Goal: Information Seeking & Learning: Find specific fact

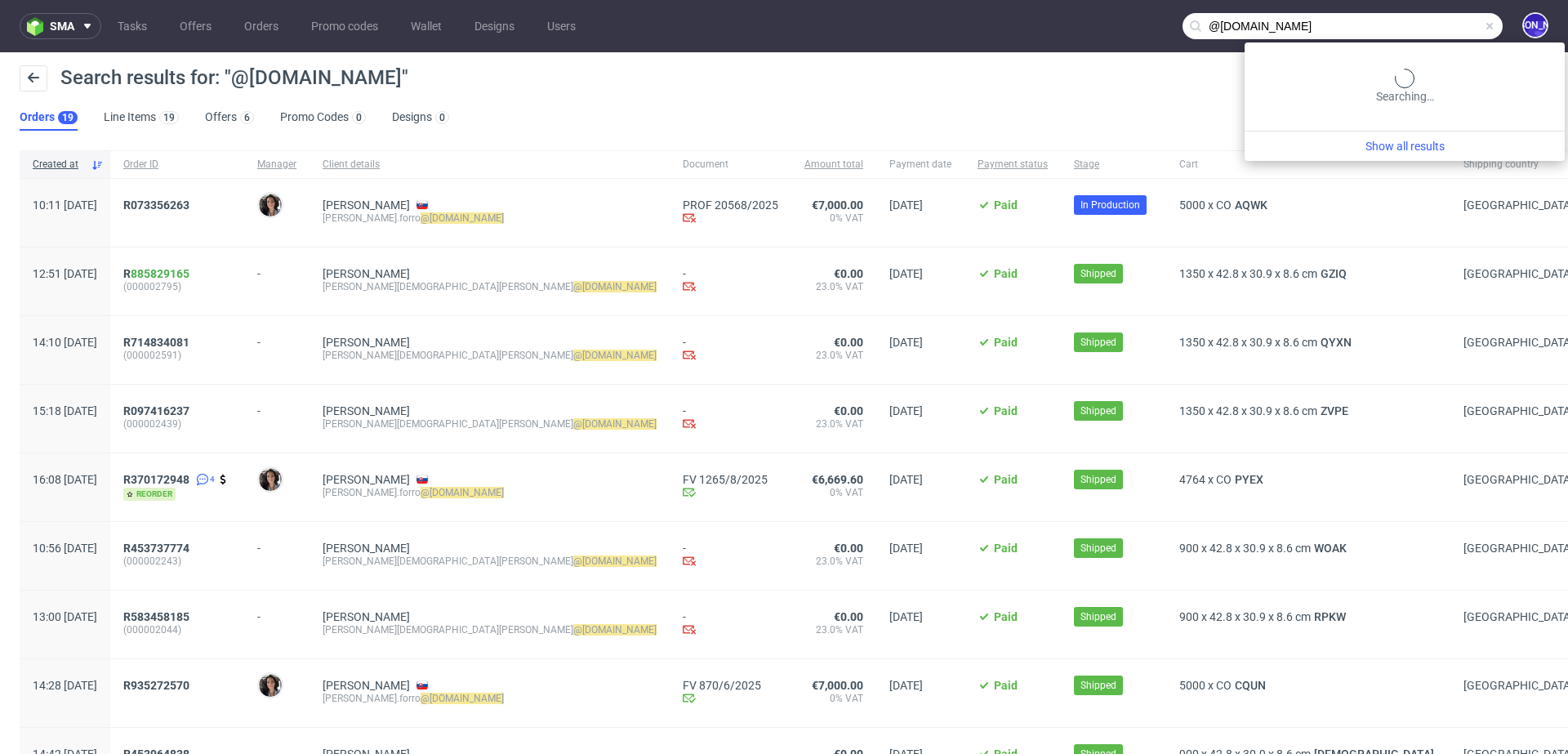
click at [1427, 18] on input "@[DOMAIN_NAME]" at bounding box center [1343, 26] width 321 height 26
click at [1427, 18] on input "@furbify.eu" at bounding box center [1343, 26] width 321 height 26
type input "melvincd@outlook.be"
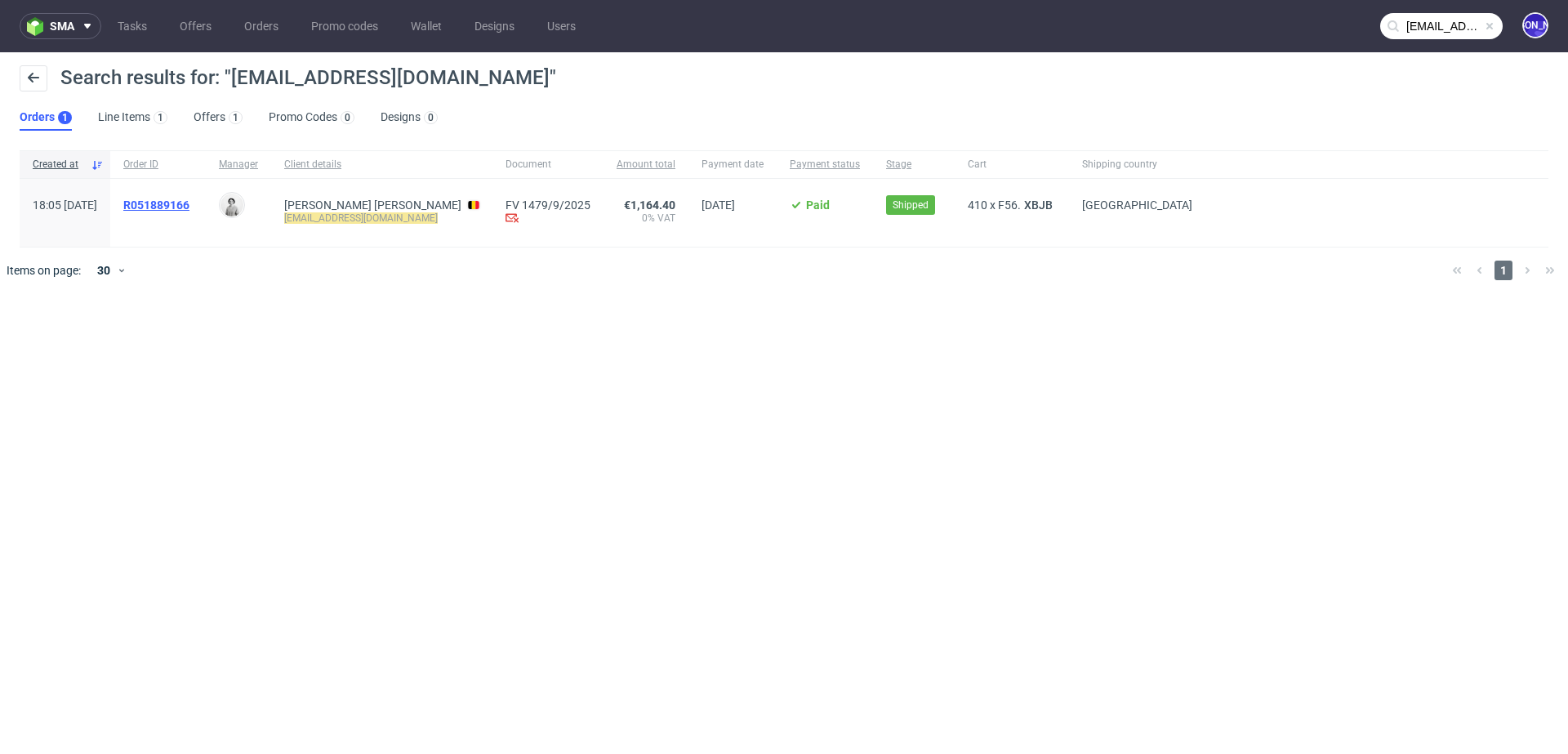
click at [175, 204] on span "R051889166" at bounding box center [156, 205] width 66 height 13
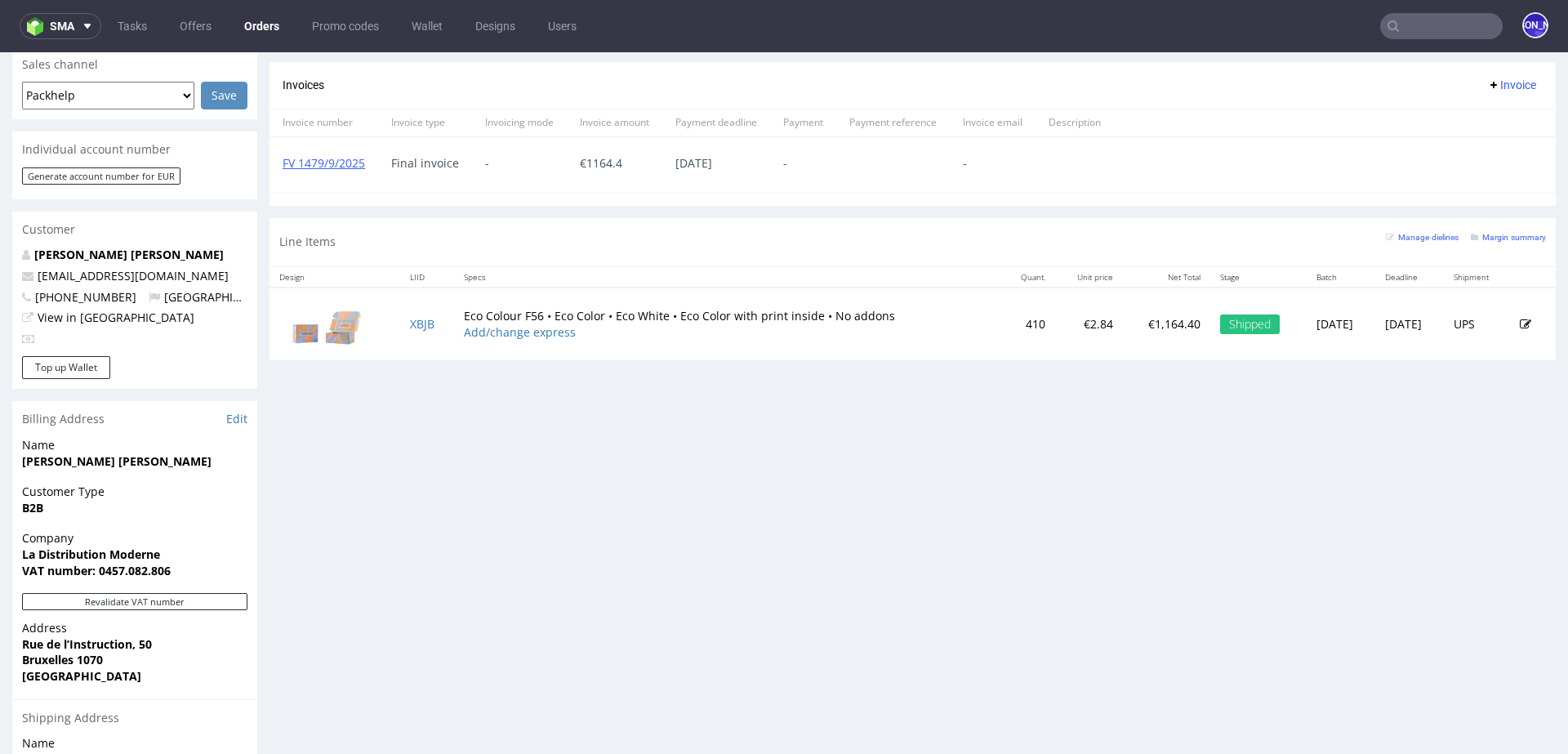
scroll to position [452, 0]
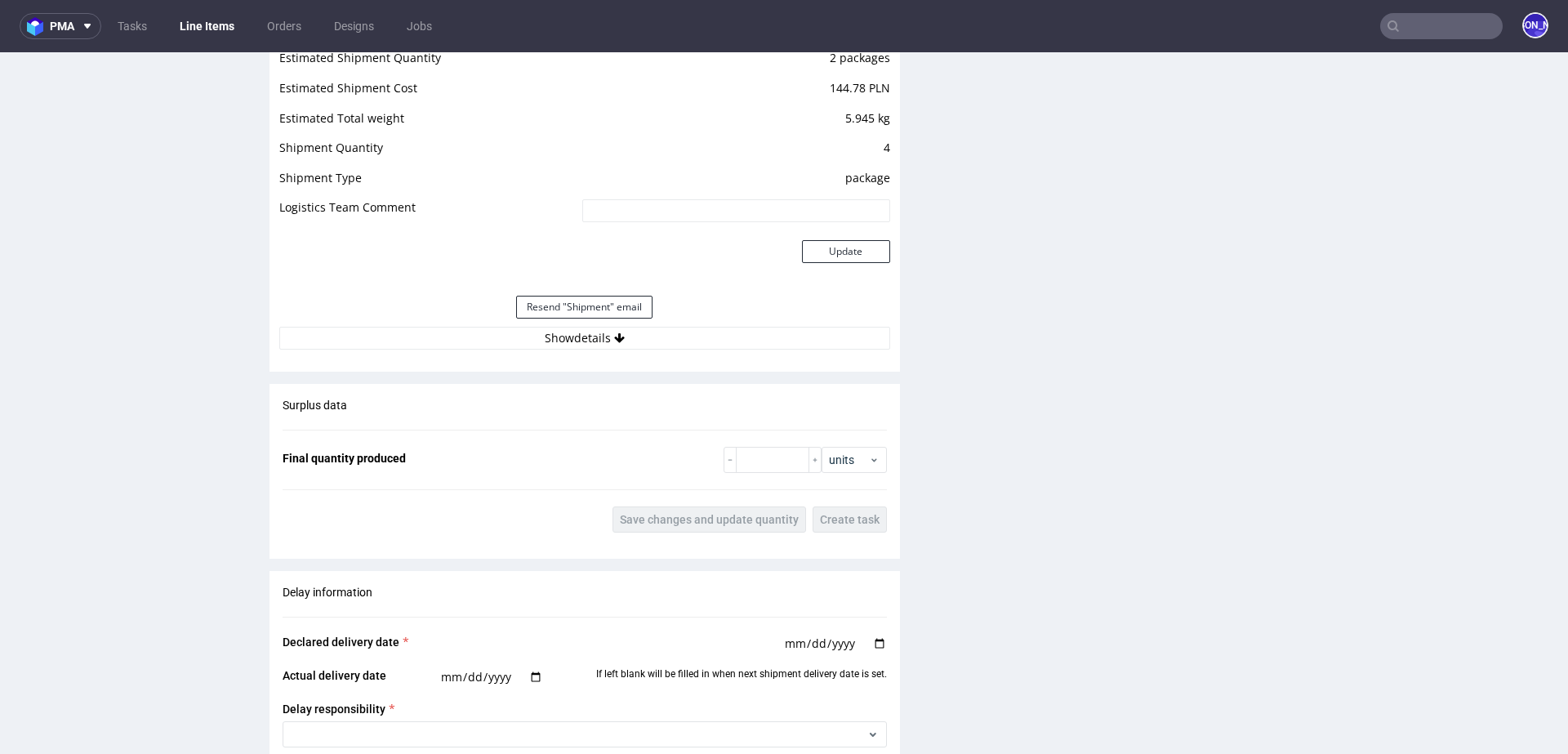
scroll to position [2062, 0]
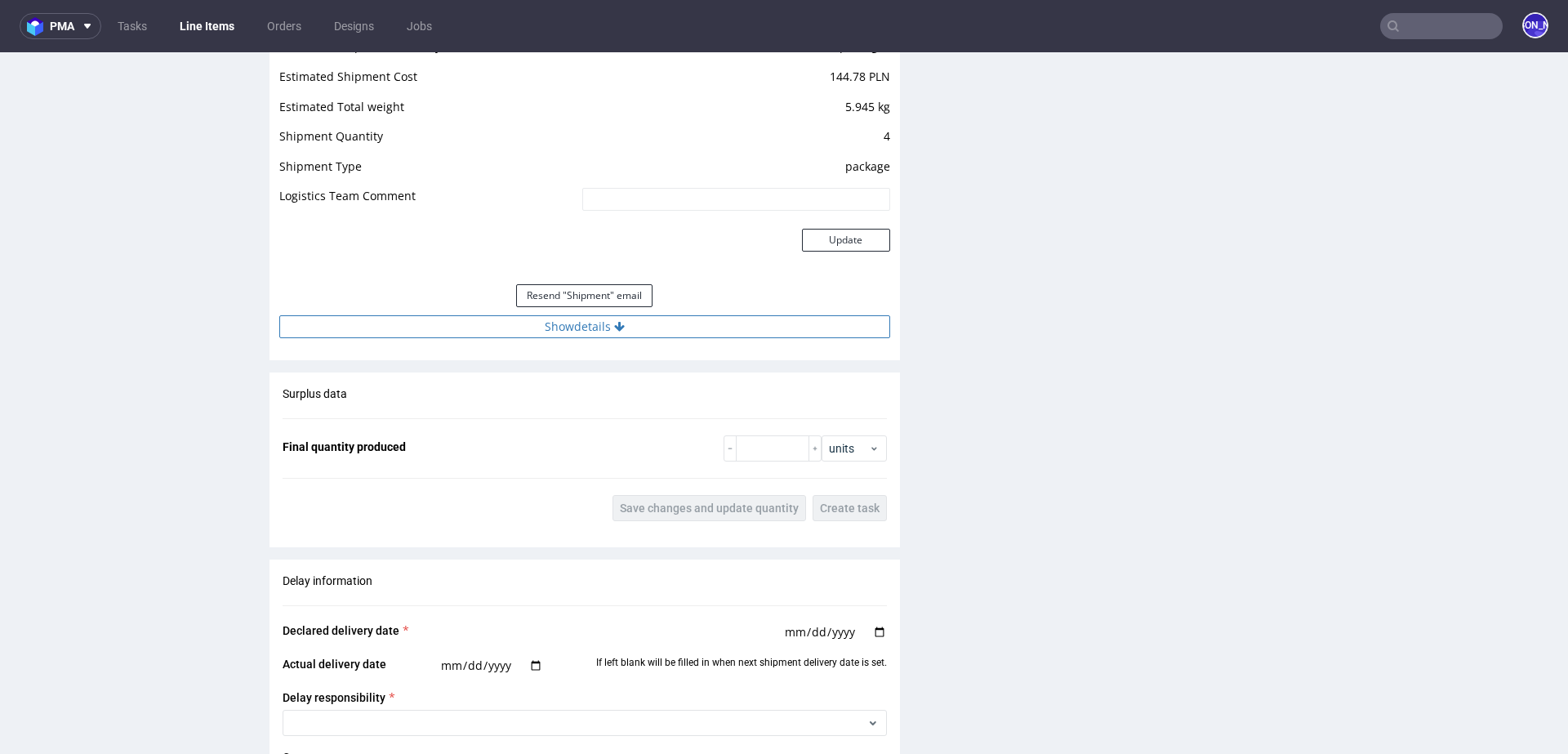
click at [610, 335] on button "Show details" at bounding box center [584, 326] width 611 height 23
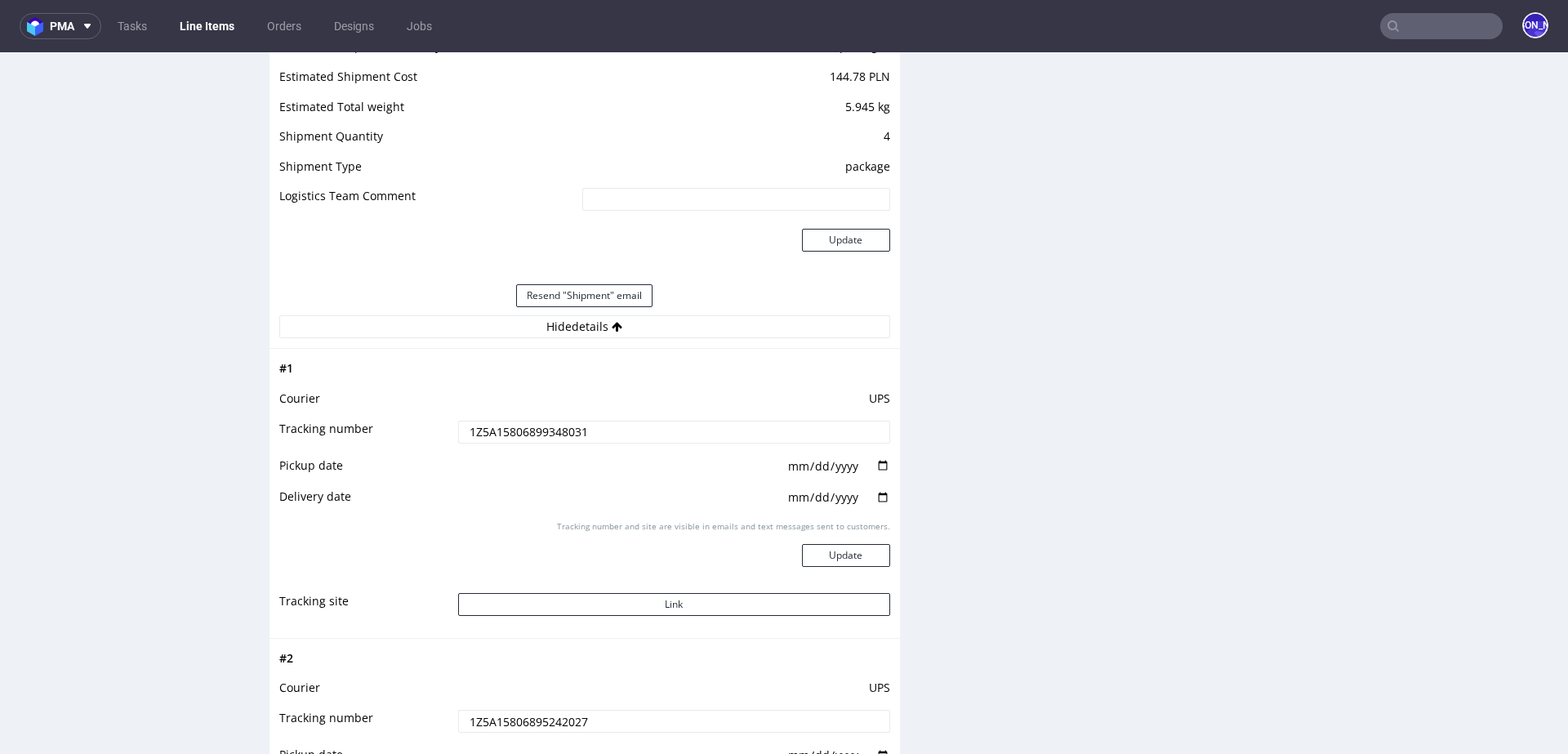
click at [530, 432] on input "1Z5A15806899348031" at bounding box center [674, 432] width 432 height 23
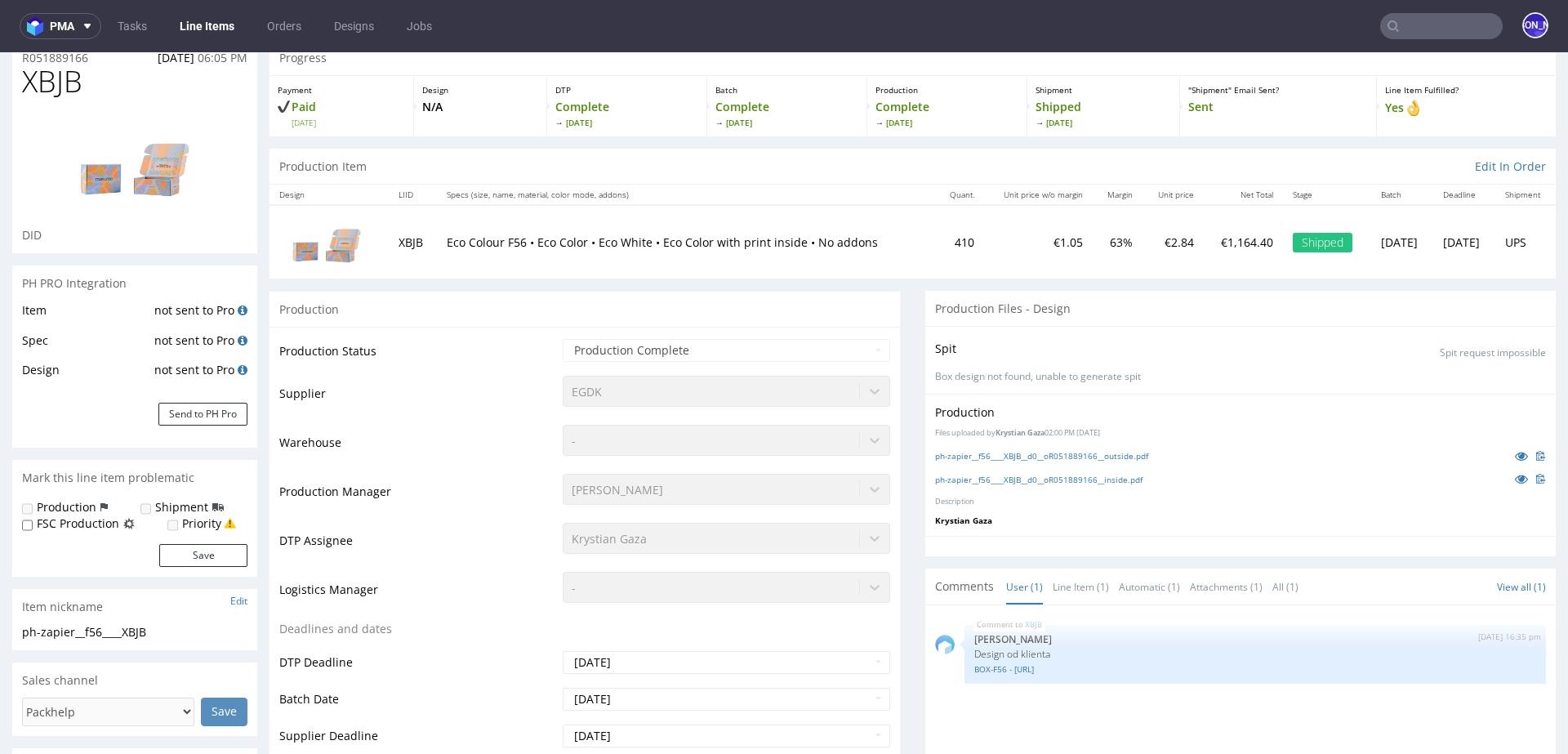
scroll to position [0, 0]
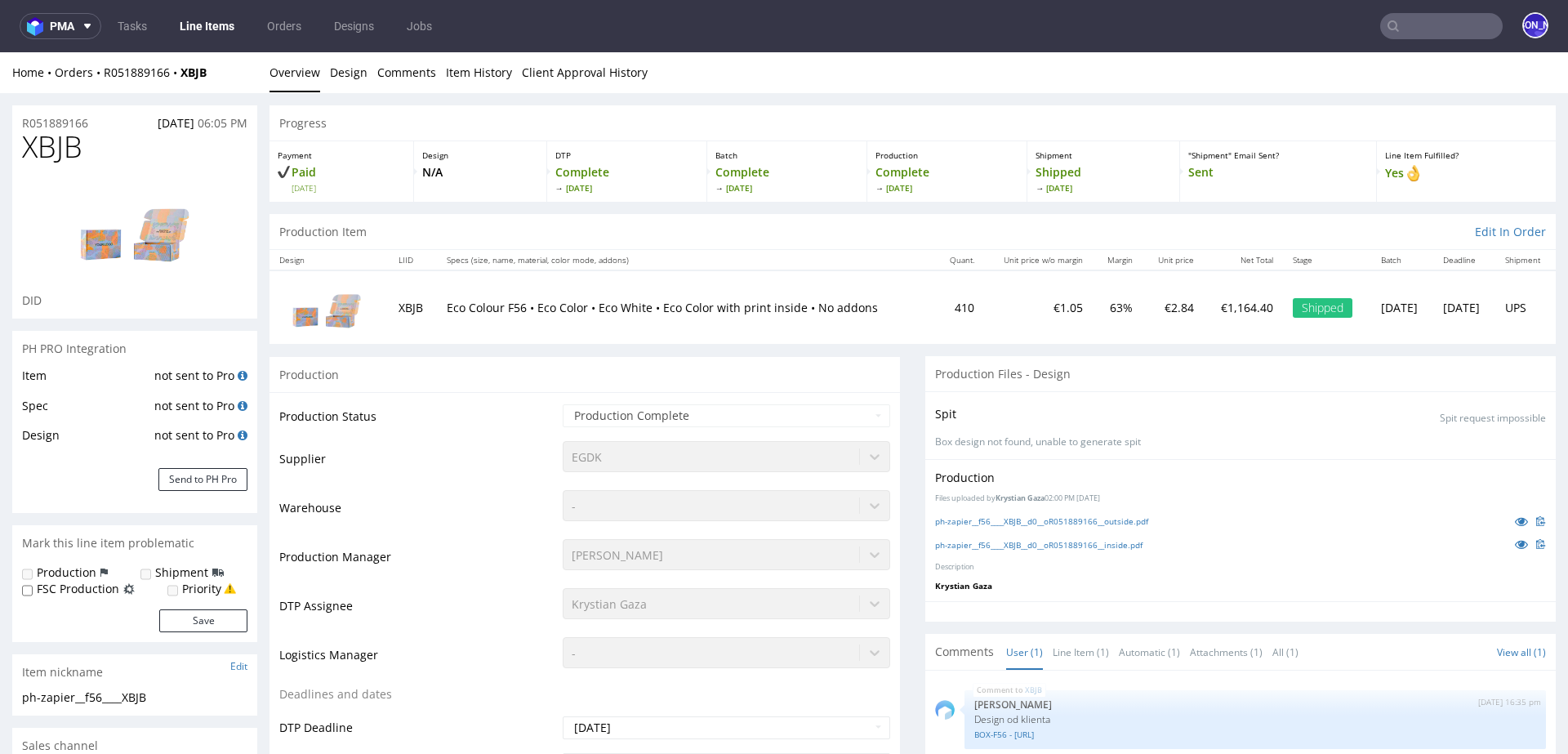
drag, startPoint x: 98, startPoint y: 123, endPoint x: 0, endPoint y: 123, distance: 98.0
copy p "R051889166"
click at [1422, 32] on input "text" at bounding box center [1442, 26] width 123 height 26
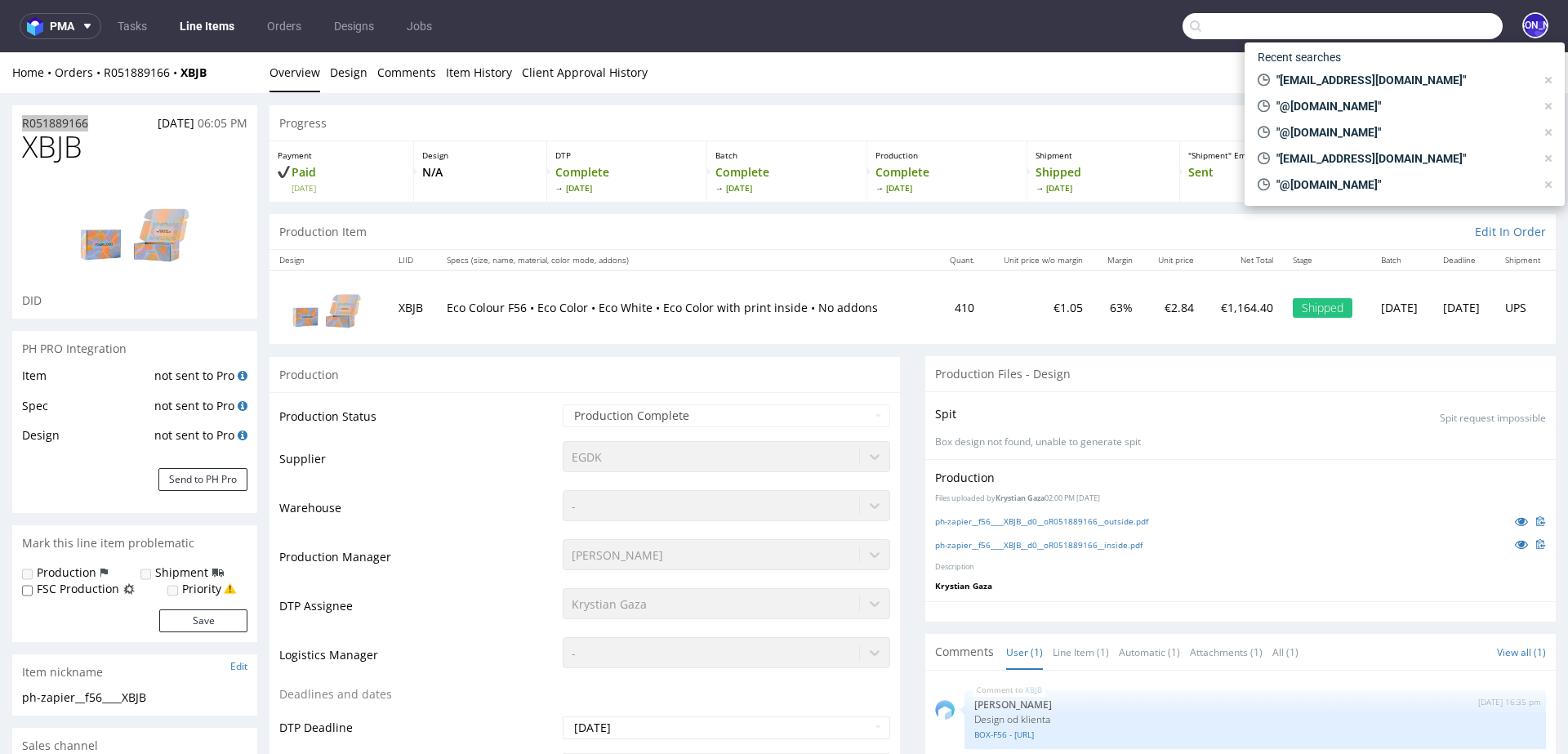
paste input "felix.legoff@candeur.co"
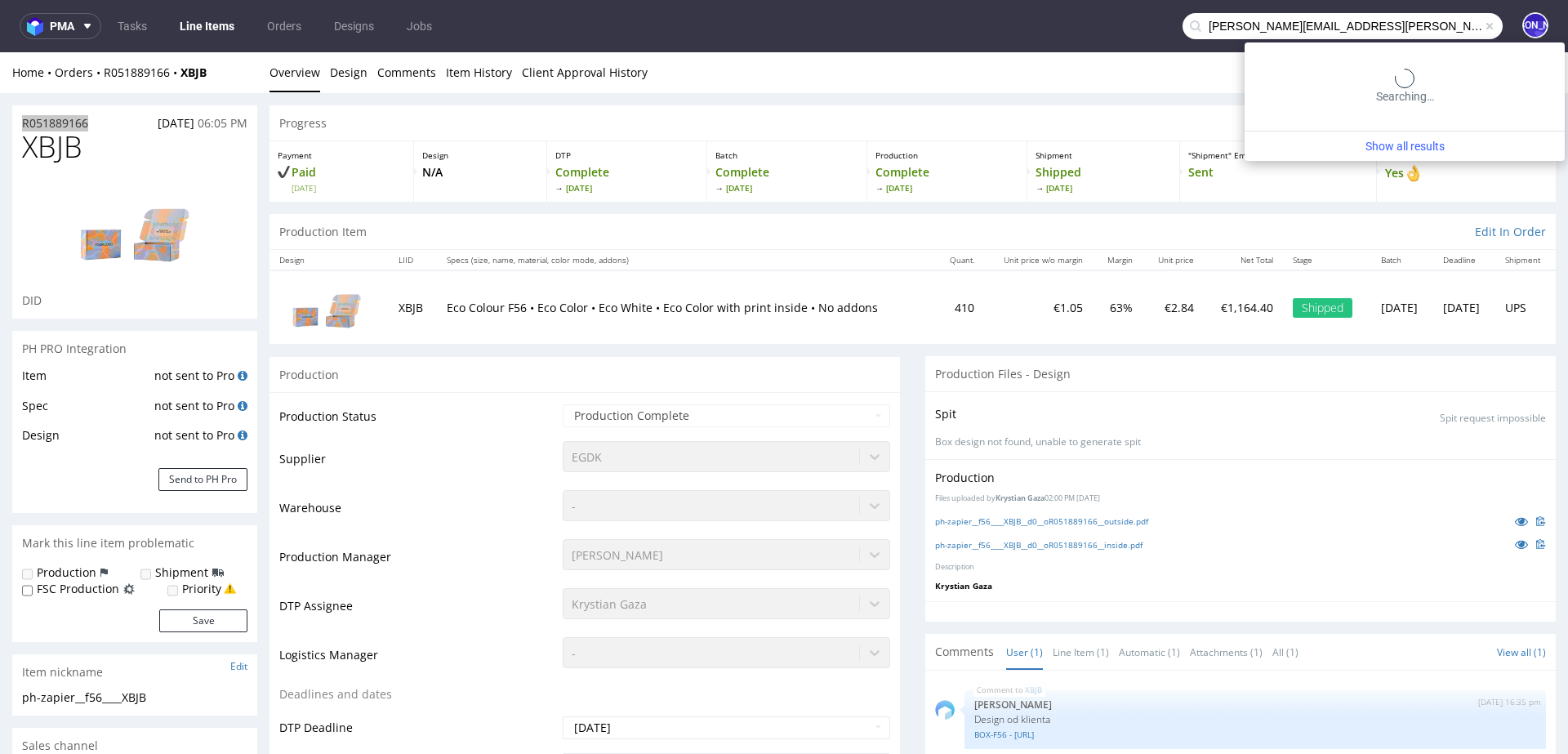
type input "felix.legoff@candeur.co"
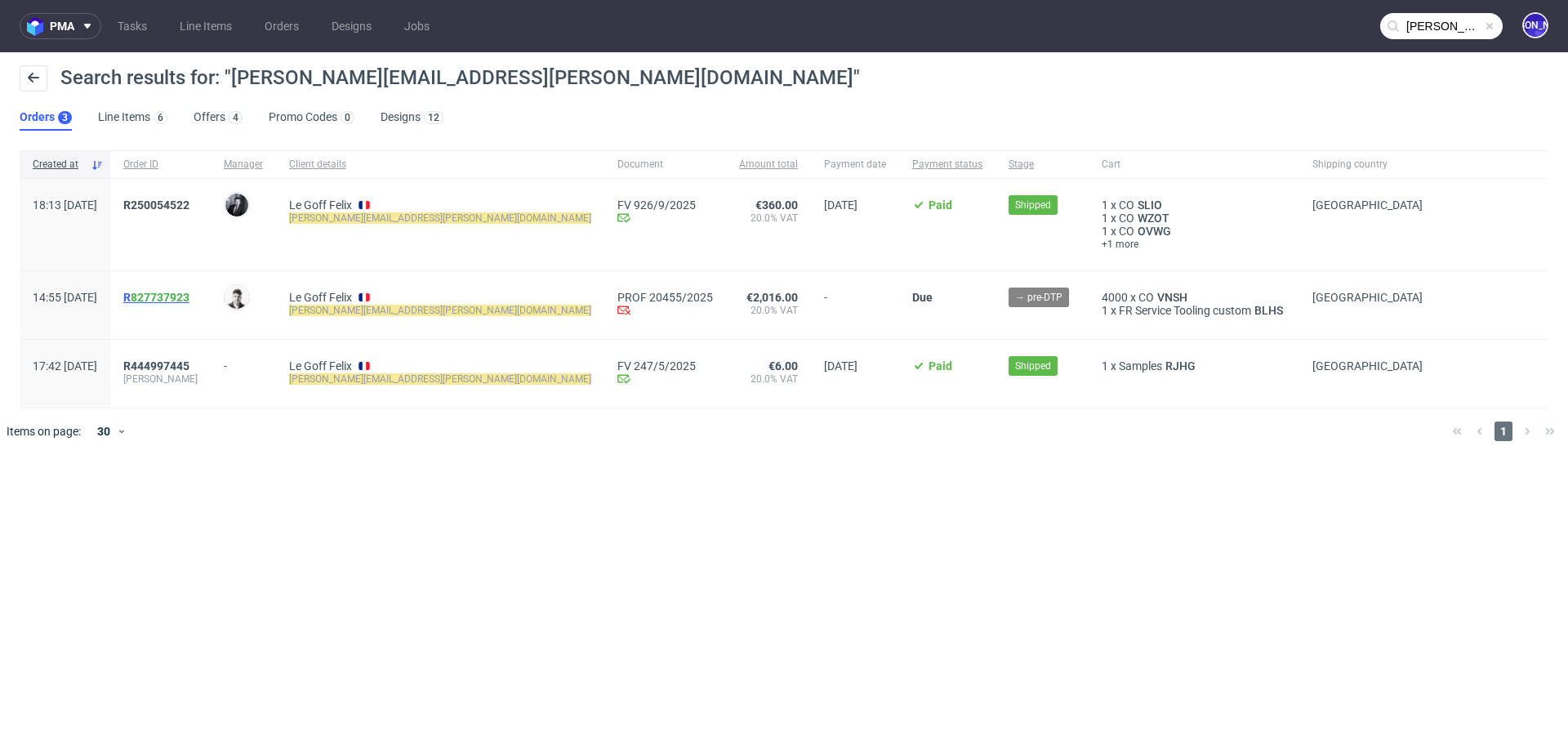
click at [172, 298] on span "R 827737923" at bounding box center [156, 297] width 66 height 13
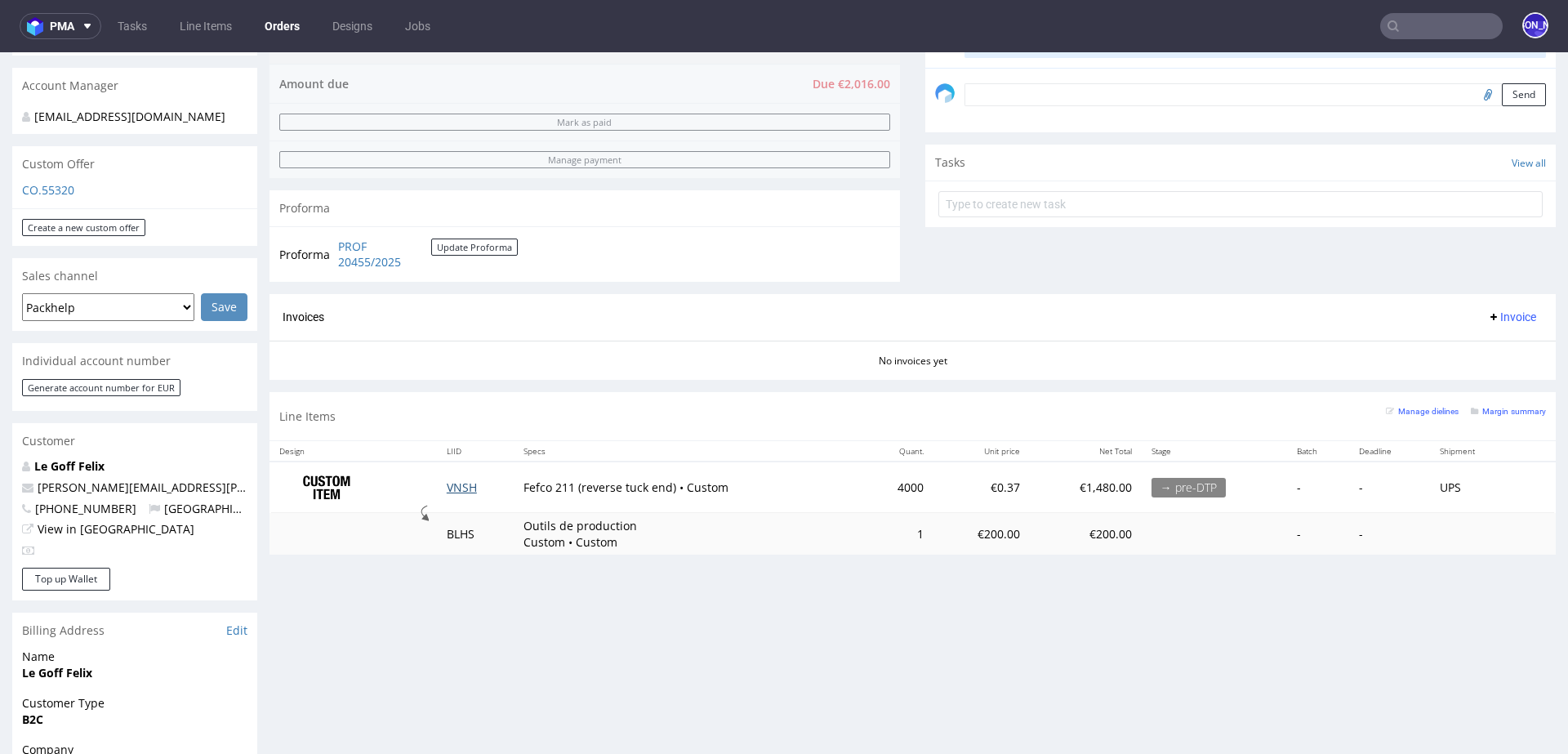
scroll to position [495, 0]
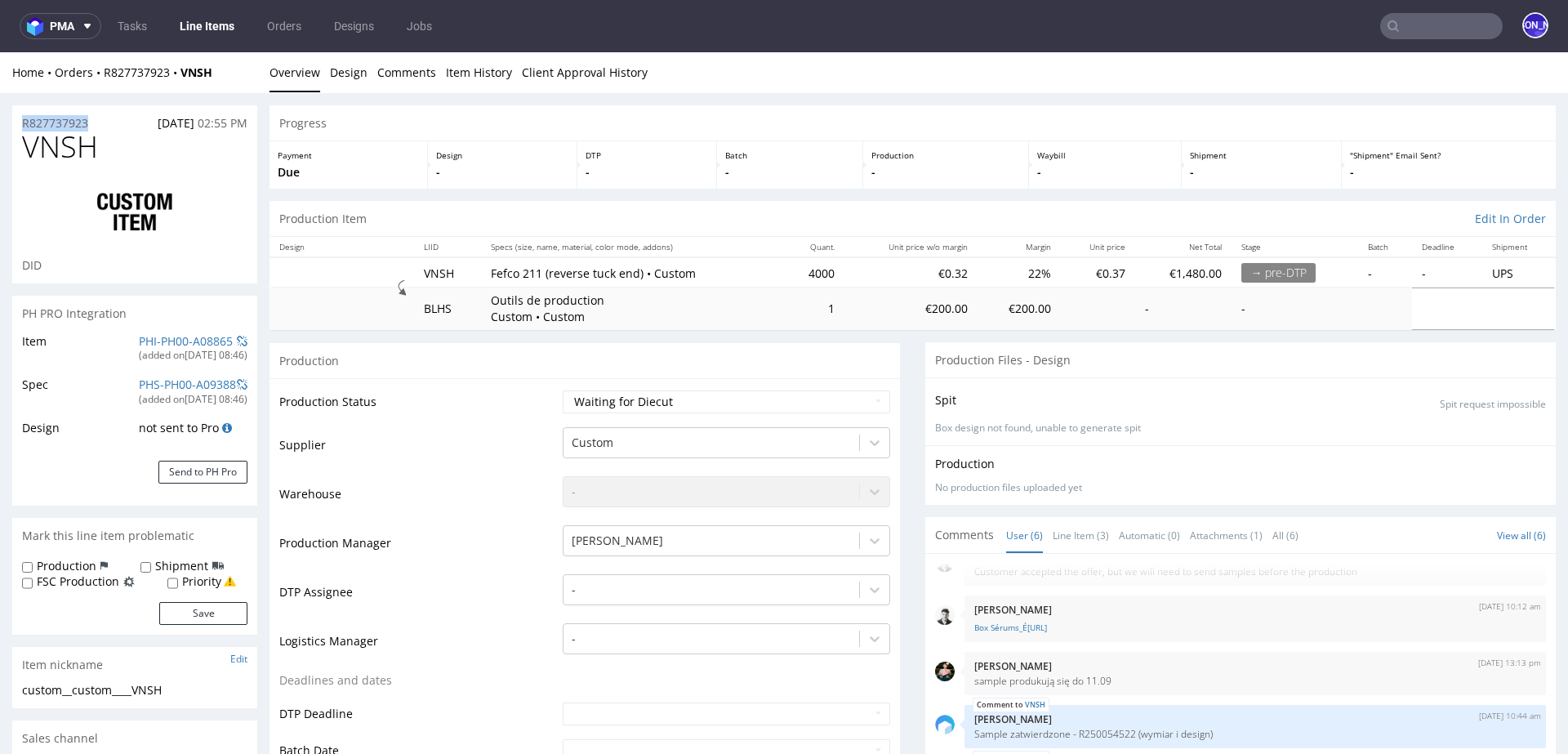
drag, startPoint x: 101, startPoint y: 120, endPoint x: 0, endPoint y: 120, distance: 101.0
copy p "R827737923"
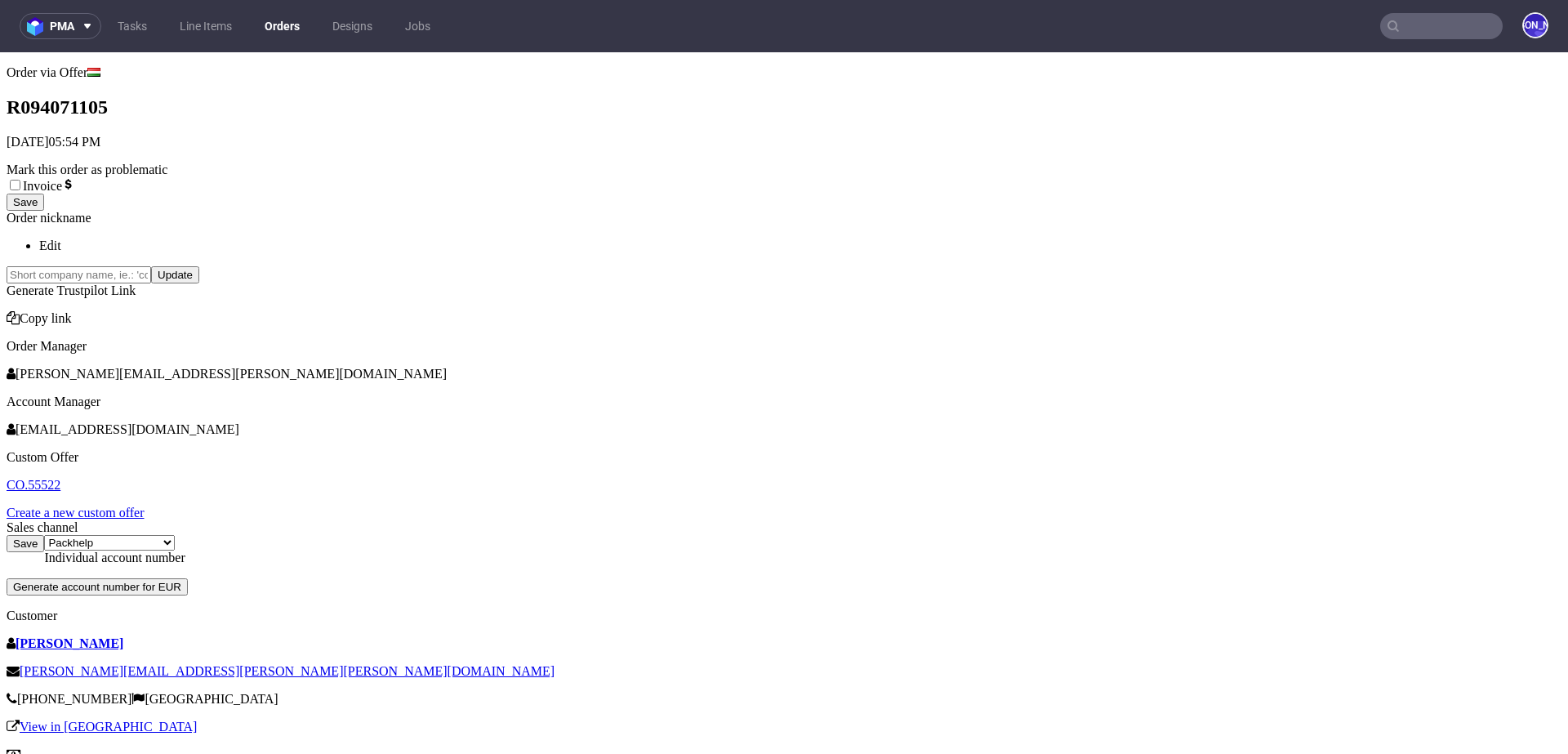
scroll to position [299, 0]
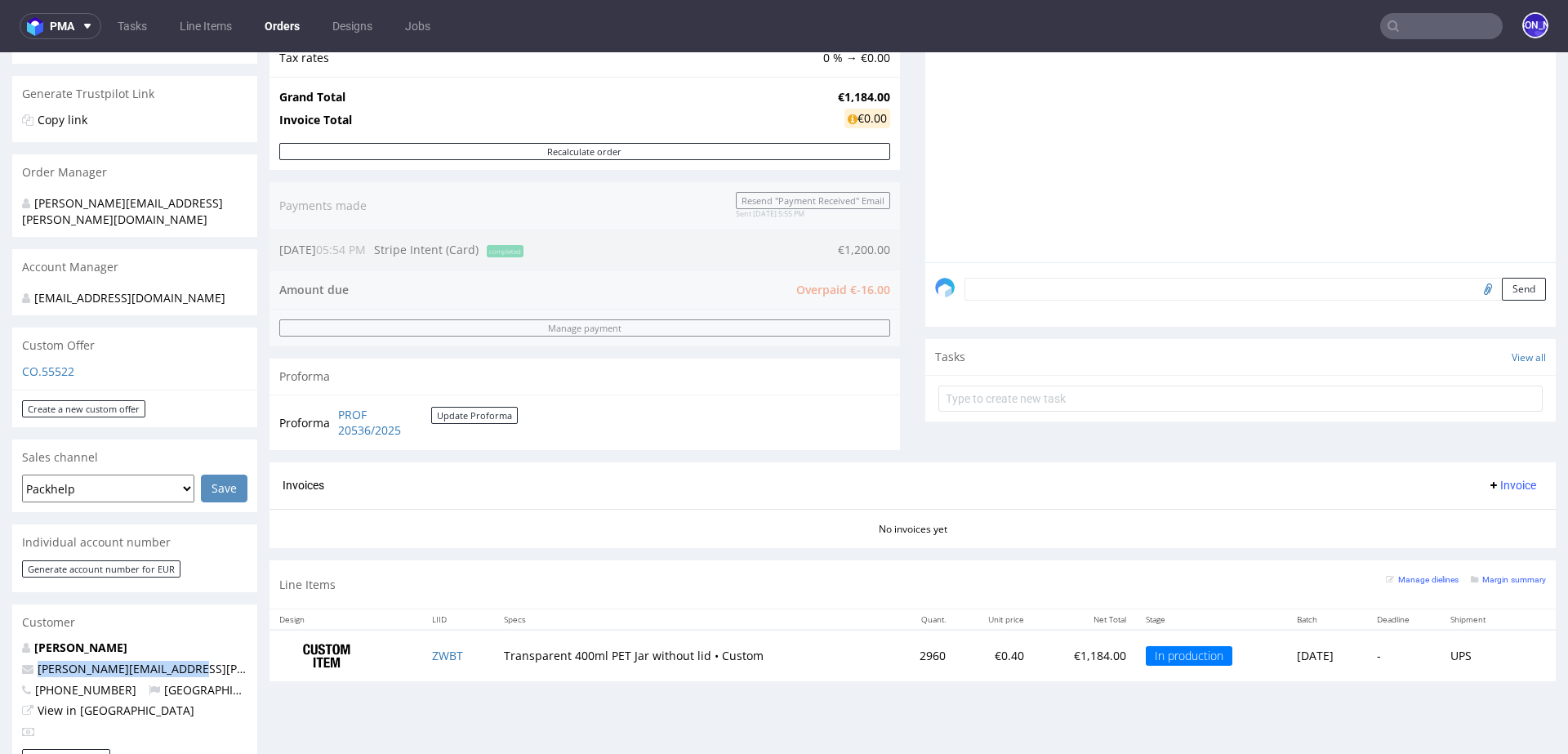
drag, startPoint x: 196, startPoint y: 655, endPoint x: 29, endPoint y: 652, distance: 167.0
click at [29, 661] on p "[PERSON_NAME][EMAIL_ADDRESS][PERSON_NAME][PERSON_NAME][DOMAIN_NAME]" at bounding box center [134, 669] width 225 height 16
copy span "[PERSON_NAME][EMAIL_ADDRESS][PERSON_NAME][PERSON_NAME][DOMAIN_NAME]"
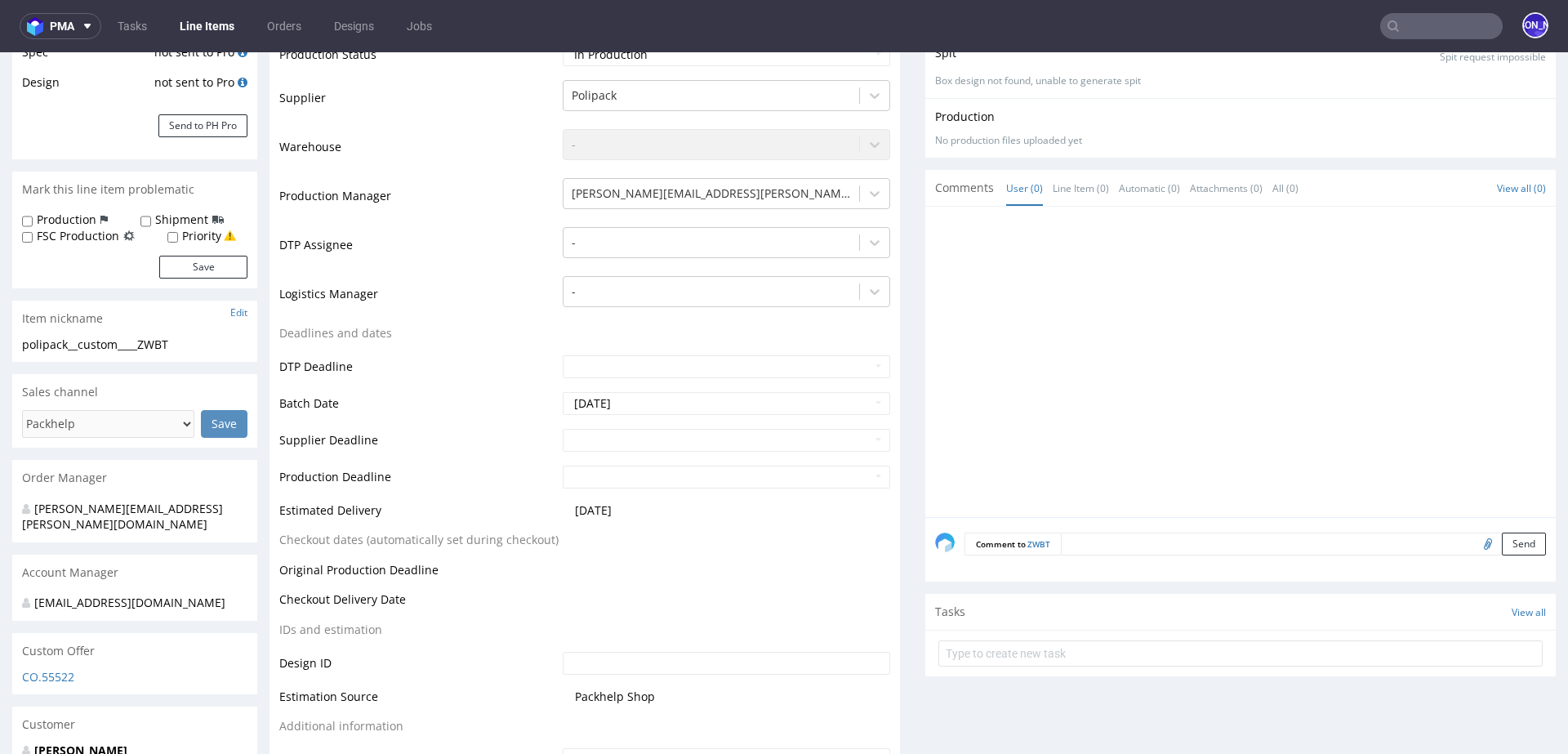
scroll to position [213, 0]
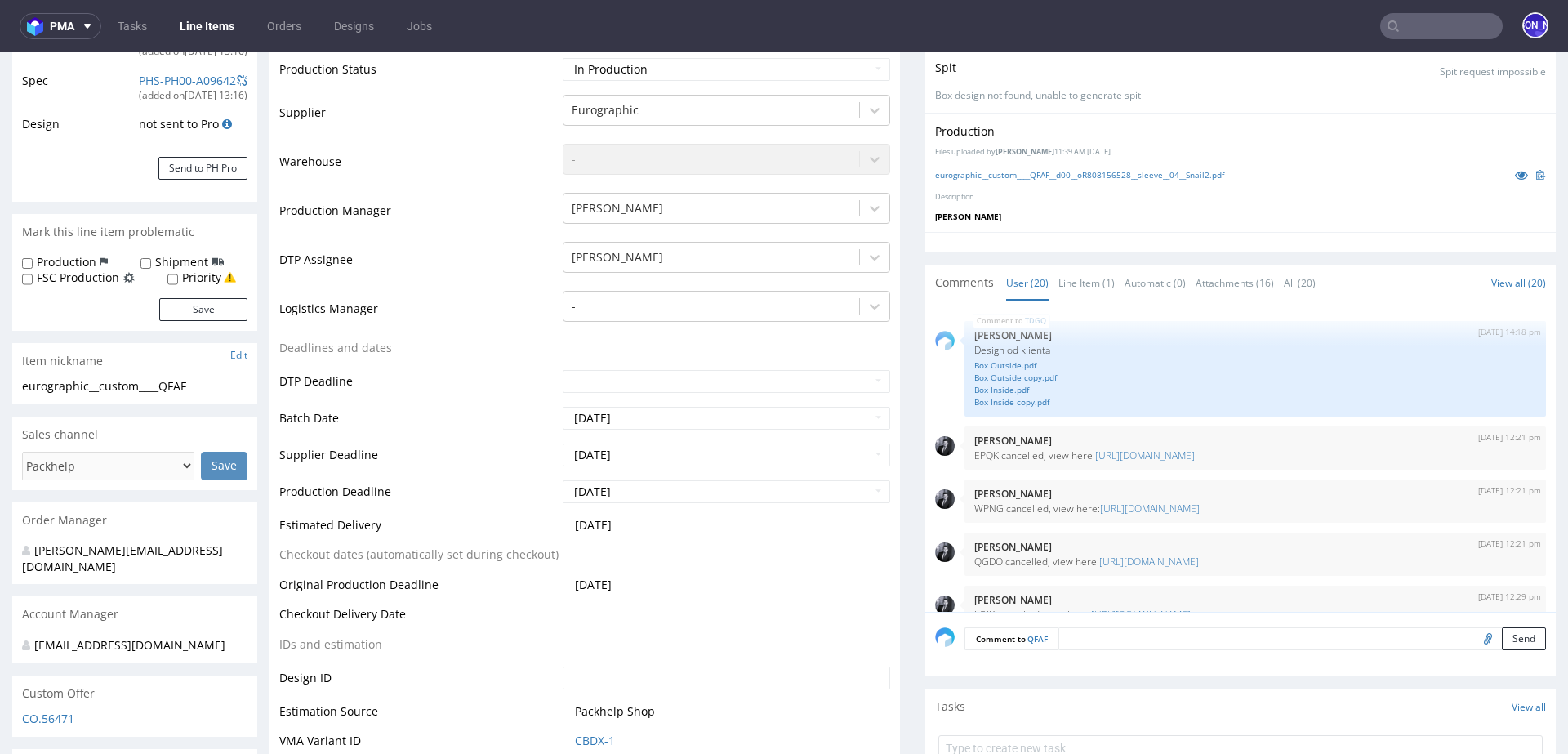
scroll to position [1240, 0]
